Goal: Task Accomplishment & Management: Use online tool/utility

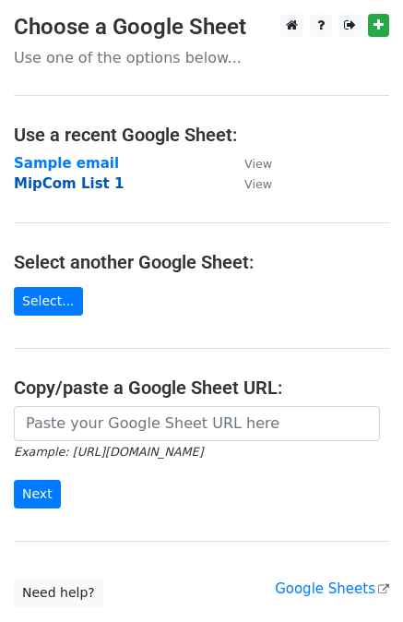
click at [85, 189] on strong "MipCom List 1" at bounding box center [69, 183] width 110 height 17
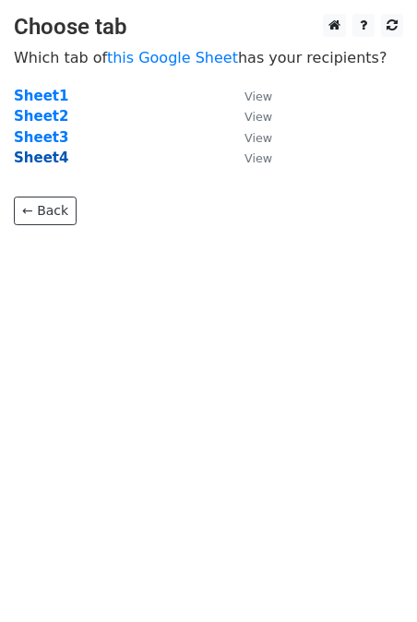
click at [36, 163] on strong "Sheet4" at bounding box center [41, 157] width 54 height 17
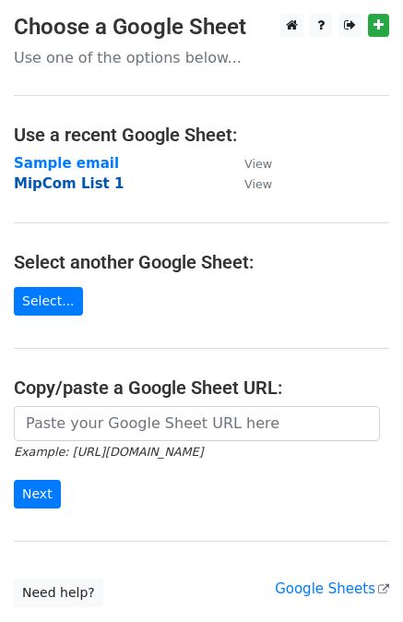
click at [76, 182] on strong "MipCom List 1" at bounding box center [69, 183] width 110 height 17
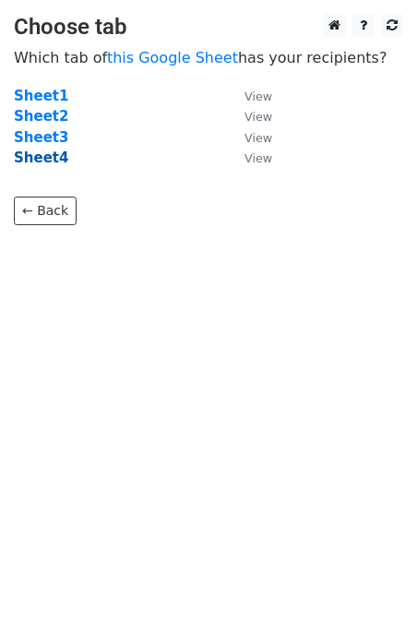
click at [31, 159] on strong "Sheet4" at bounding box center [41, 157] width 54 height 17
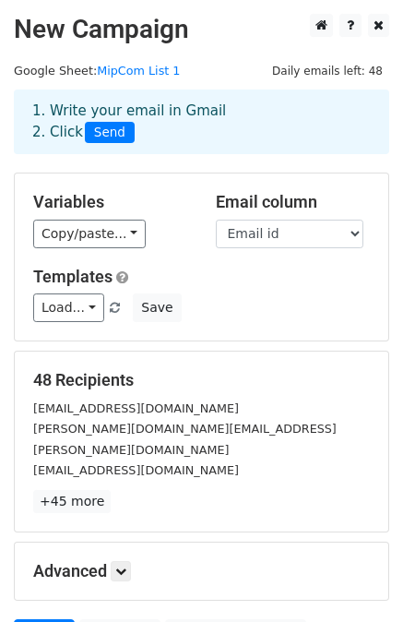
scroll to position [166, 0]
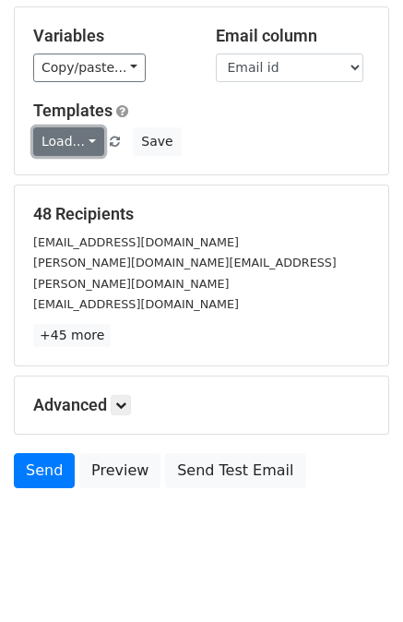
click at [78, 137] on link "Load..." at bounding box center [68, 141] width 71 height 29
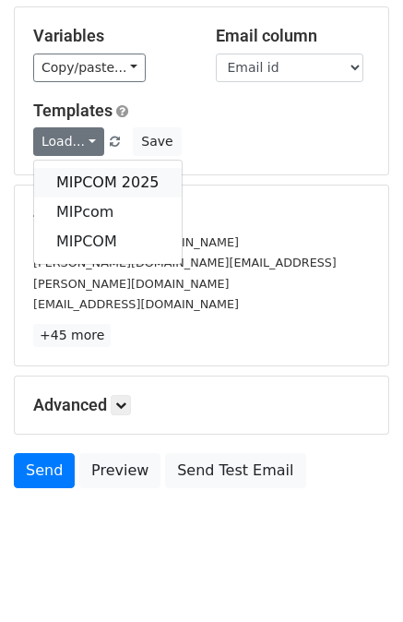
click at [84, 180] on link "MIPCOM 2025" at bounding box center [108, 183] width 148 height 30
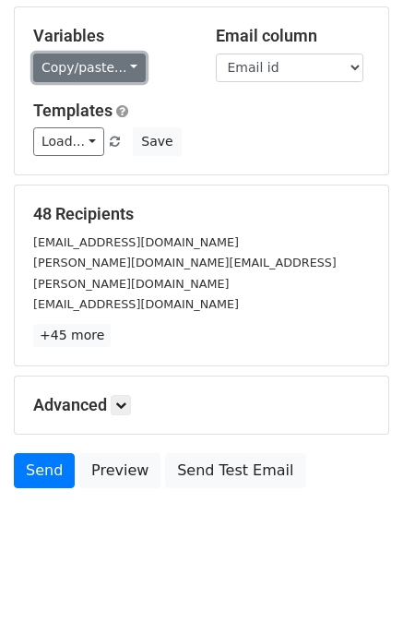
click at [95, 75] on link "Copy/paste..." at bounding box center [89, 68] width 113 height 29
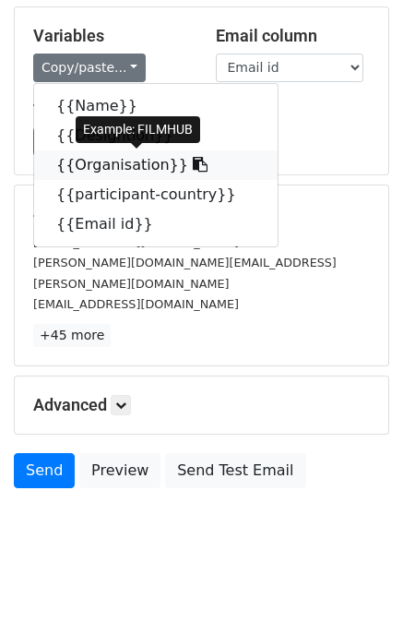
click at [193, 168] on icon at bounding box center [200, 164] width 15 height 15
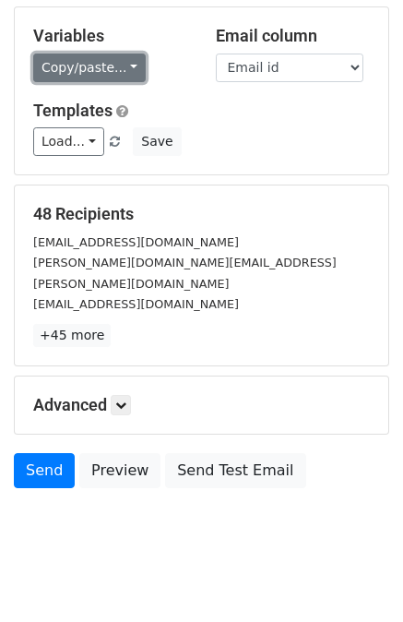
click at [118, 67] on link "Copy/paste..." at bounding box center [89, 68] width 113 height 29
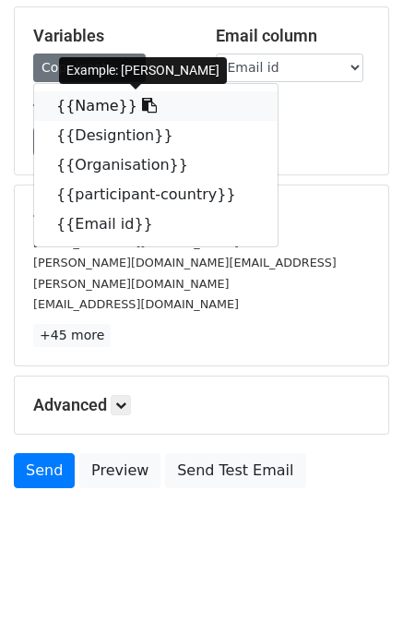
click at [142, 111] on icon at bounding box center [149, 105] width 15 height 15
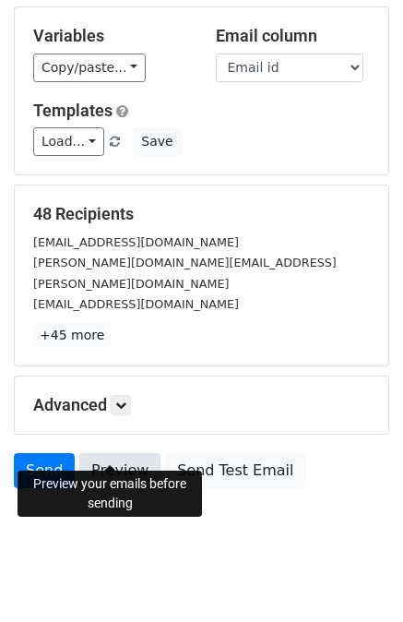
click at [136, 457] on link "Preview" at bounding box center [119, 470] width 81 height 35
click at [107, 453] on link "Preview" at bounding box center [119, 470] width 81 height 35
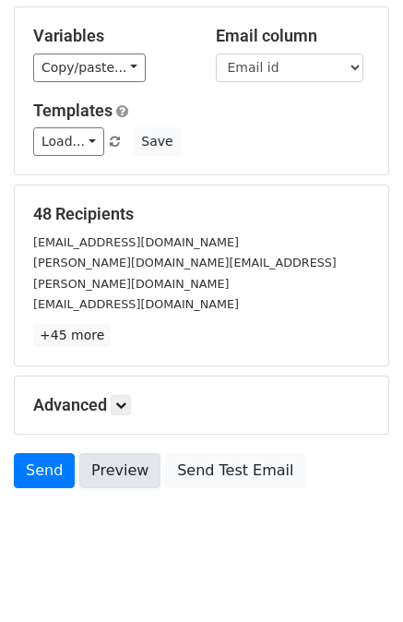
click at [112, 460] on link "Preview" at bounding box center [119, 470] width 81 height 35
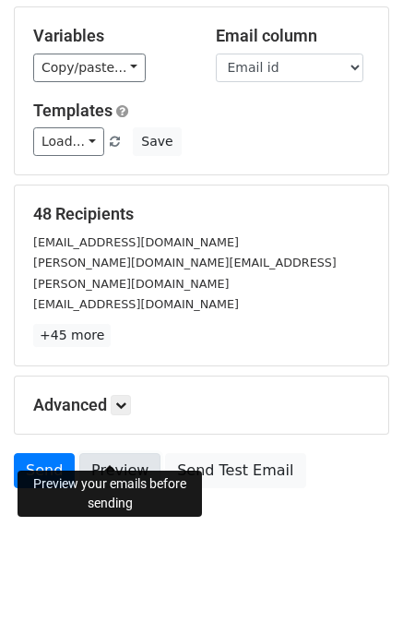
click at [100, 453] on link "Preview" at bounding box center [119, 470] width 81 height 35
click at [91, 453] on link "Preview" at bounding box center [119, 470] width 81 height 35
click at [50, 454] on link "Send" at bounding box center [44, 470] width 61 height 35
